Goal: Task Accomplishment & Management: Manage account settings

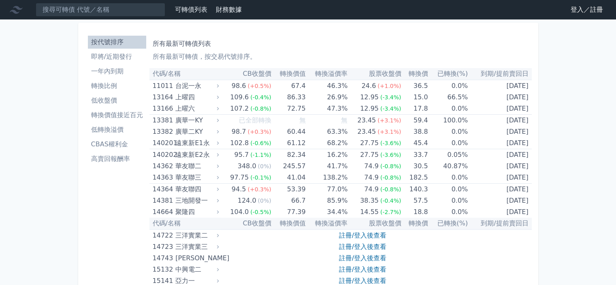
click at [577, 11] on link "登入／註冊" at bounding box center [586, 9] width 45 height 13
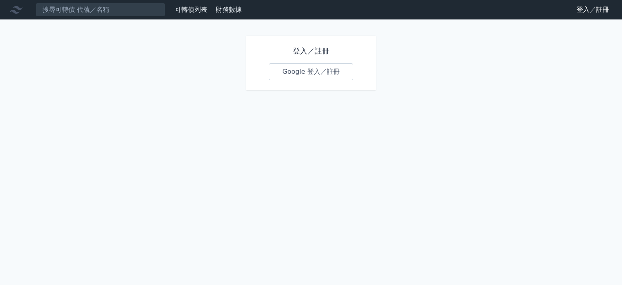
click at [301, 72] on link "Google 登入／註冊" at bounding box center [311, 71] width 84 height 17
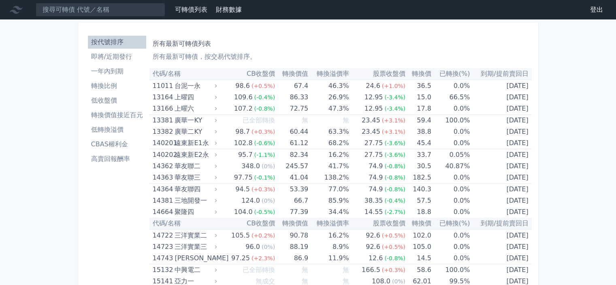
click at [117, 62] on link "即將/近期發行" at bounding box center [117, 56] width 58 height 13
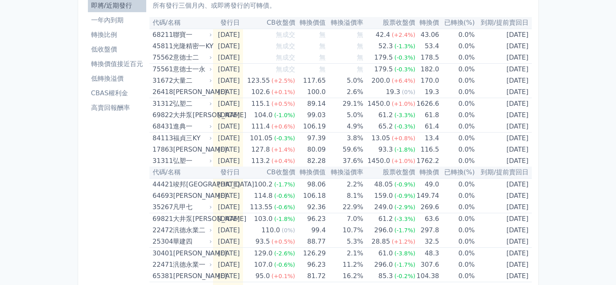
scroll to position [46, 0]
